Goal: Information Seeking & Learning: Find specific fact

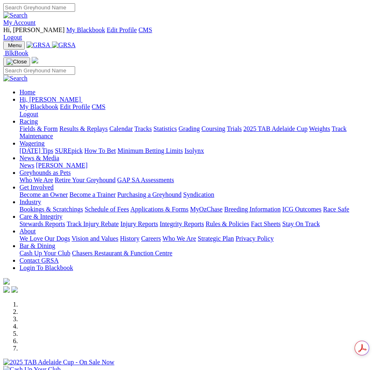
click at [6, 47] on img "Toggle navigation" at bounding box center [6, 47] width 0 height 0
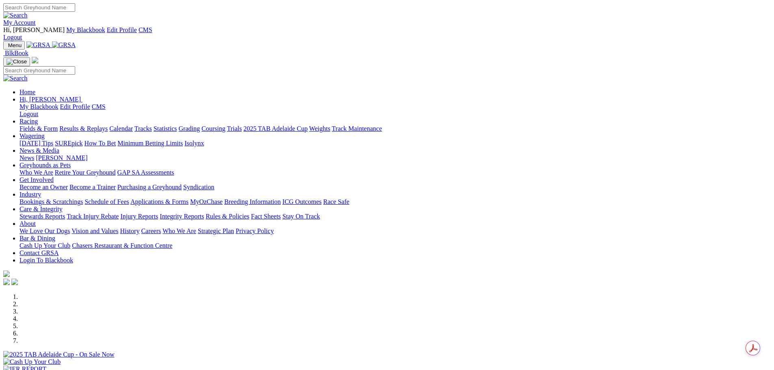
click at [38, 118] on link "Racing" at bounding box center [28, 121] width 18 height 7
click at [133, 125] on link "Calendar" at bounding box center [121, 128] width 24 height 7
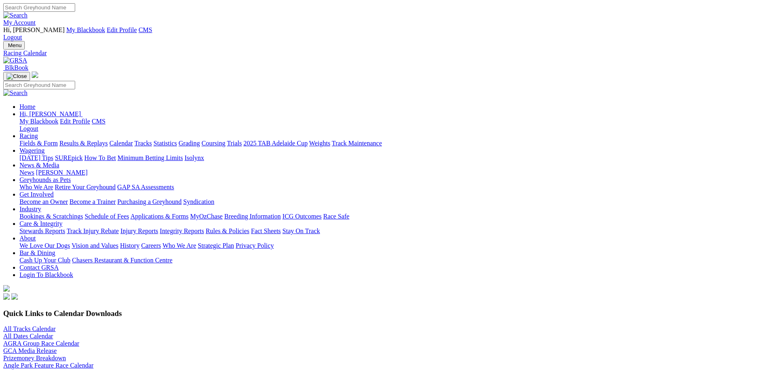
click at [56, 325] on link "All Tracks Calendar" at bounding box center [29, 328] width 52 height 7
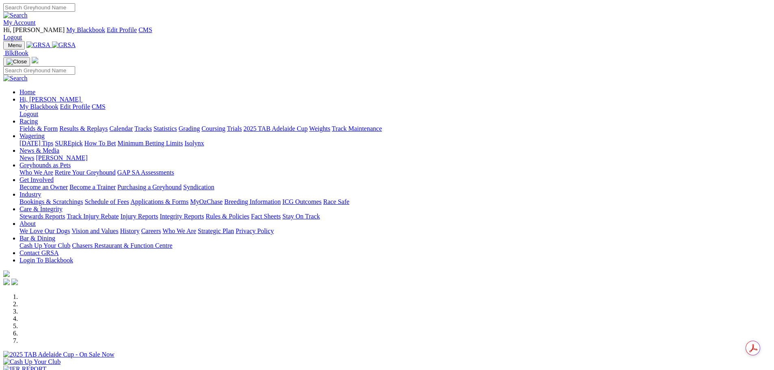
click at [36, 25] on img at bounding box center [36, 25] width 0 height 0
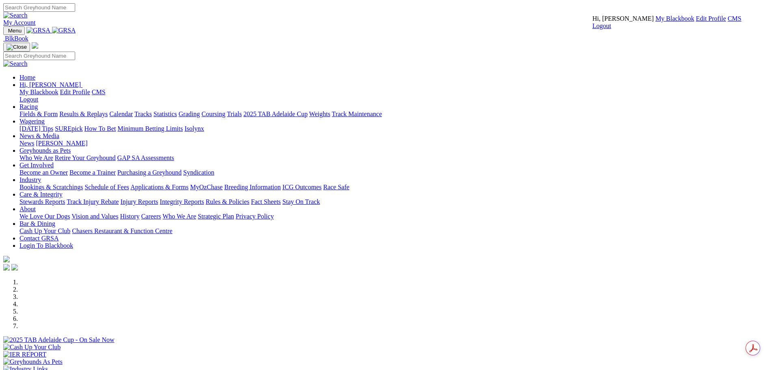
click at [727, 22] on link "CMS" at bounding box center [734, 18] width 14 height 7
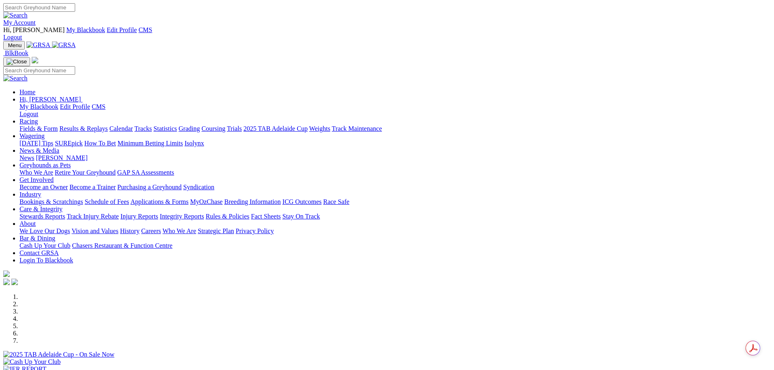
click at [108, 125] on link "Results & Replays" at bounding box center [83, 128] width 48 height 7
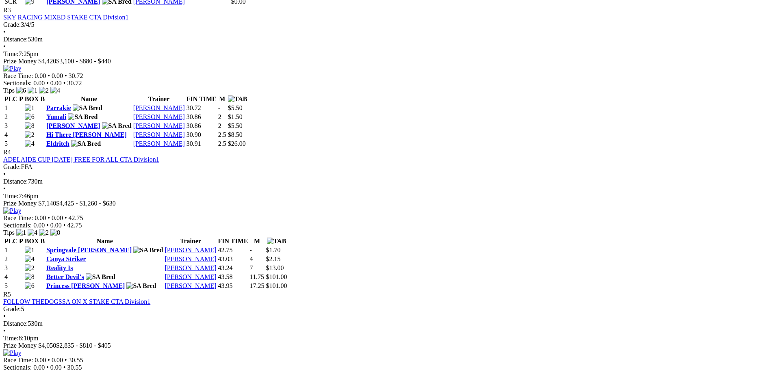
scroll to position [812, 0]
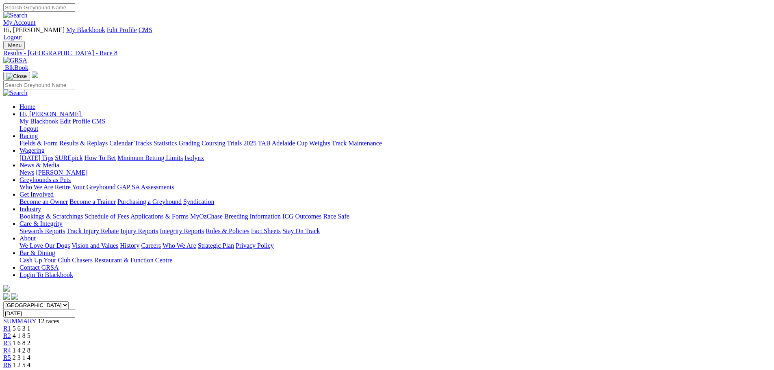
drag, startPoint x: 169, startPoint y: 207, endPoint x: 227, endPoint y: 208, distance: 58.5
copy div "2025 Kings & Queens"
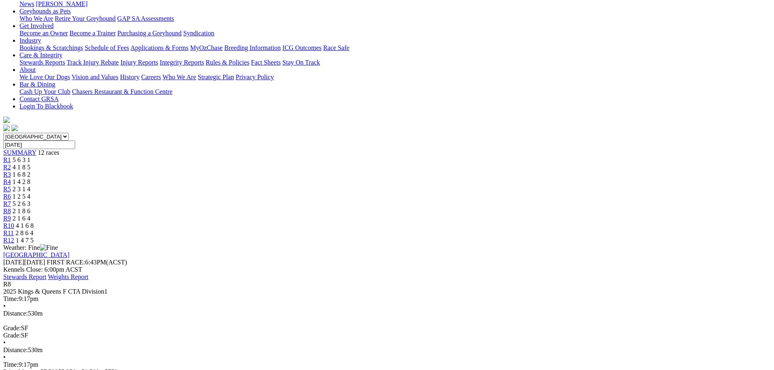
scroll to position [203, 0]
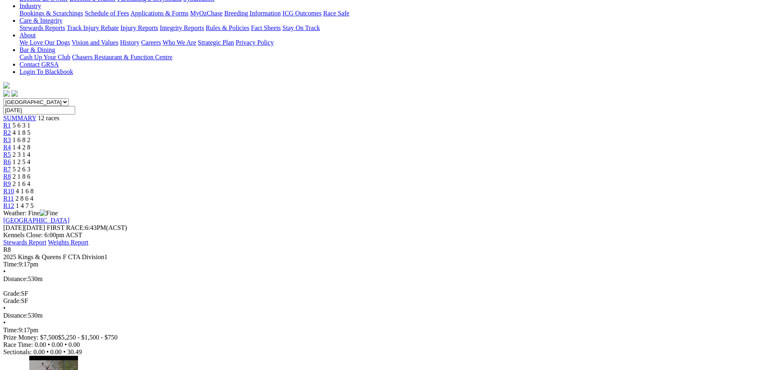
drag, startPoint x: 444, startPoint y: 164, endPoint x: 446, endPoint y: 149, distance: 14.7
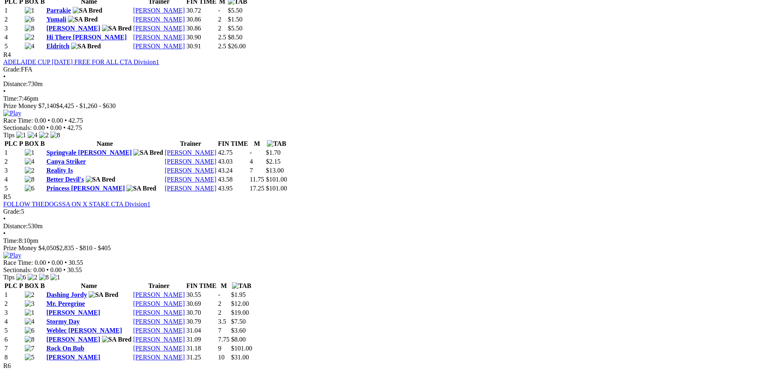
scroll to position [772, 0]
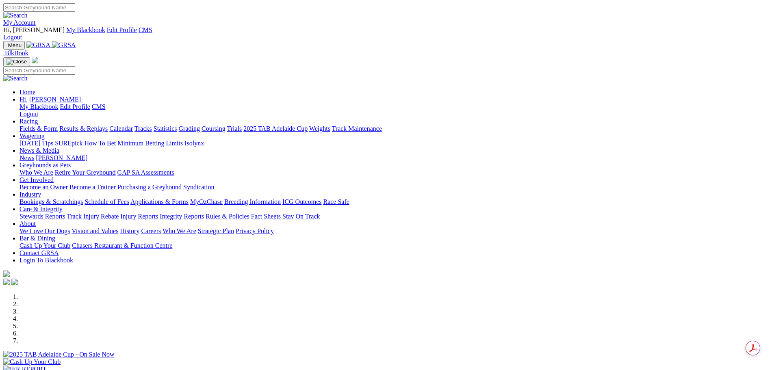
click at [38, 118] on link "Racing" at bounding box center [28, 121] width 18 height 7
click at [108, 125] on link "Results & Replays" at bounding box center [83, 128] width 48 height 7
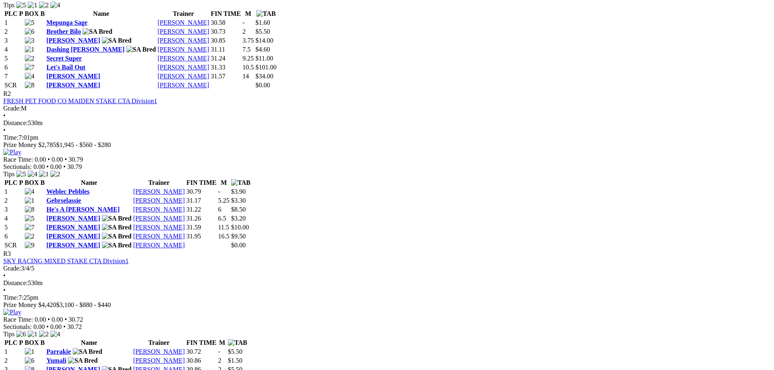
scroll to position [690, 0]
